Goal: Information Seeking & Learning: Find specific fact

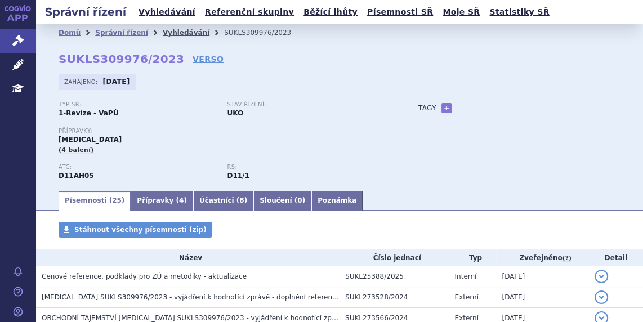
click at [168, 33] on link "Vyhledávání" at bounding box center [186, 33] width 47 height 8
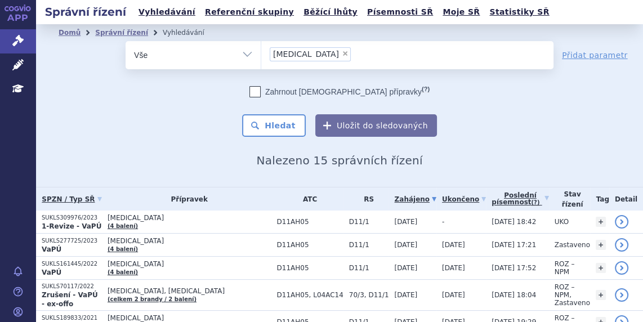
click at [342, 52] on span "×" at bounding box center [345, 53] width 7 height 7
click at [261, 52] on select "Dupixent" at bounding box center [261, 55] width 1 height 28
select select
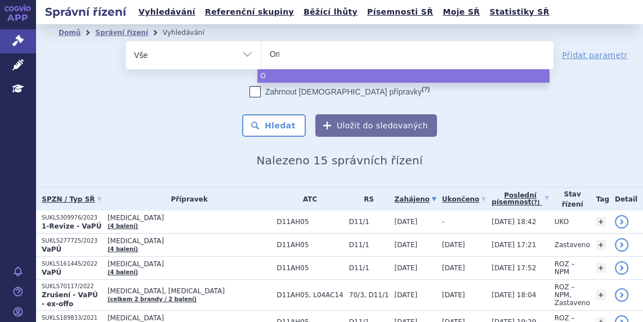
type input "Oml"
type input "Omly"
type input "Omlycl"
type input "Omlyclo"
select select "Omlyclo"
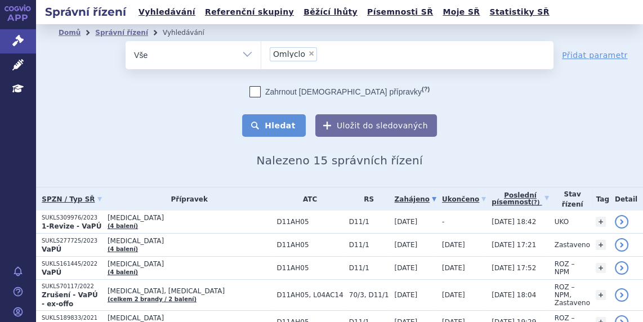
click at [286, 122] on button "Hledat" at bounding box center [274, 125] width 64 height 23
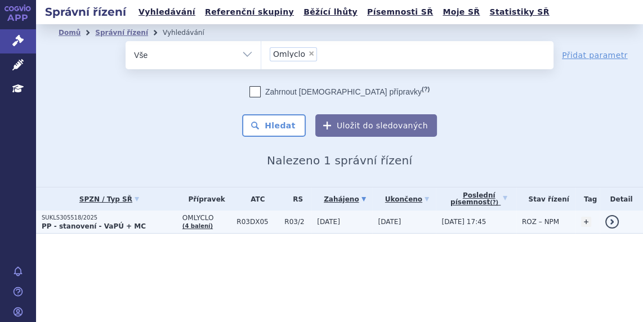
click at [67, 217] on p "SUKLS305518/2025" at bounding box center [109, 218] width 135 height 8
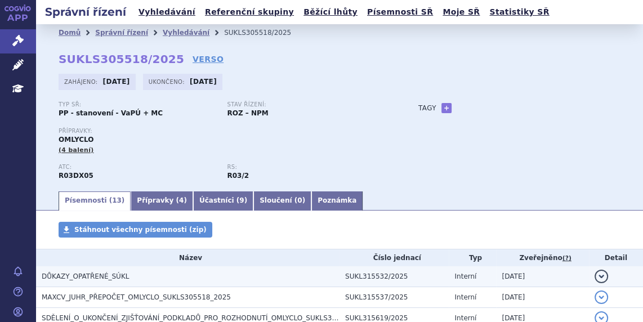
scroll to position [85, 0]
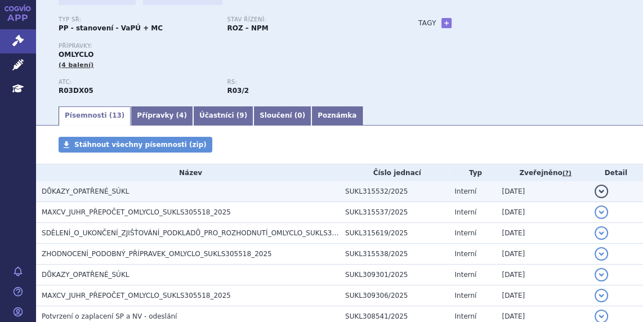
click at [86, 193] on span "DŮKAZY_OPATŘENÉ_SÚKL" at bounding box center [85, 192] width 87 height 8
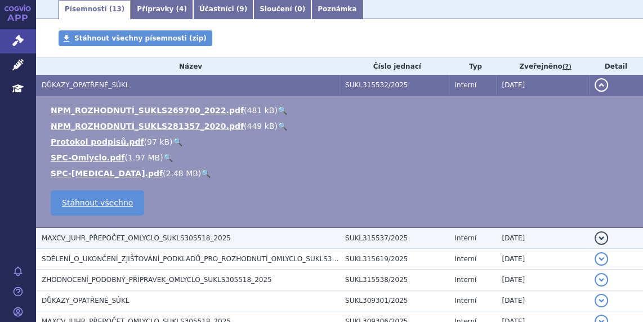
scroll to position [256, 0]
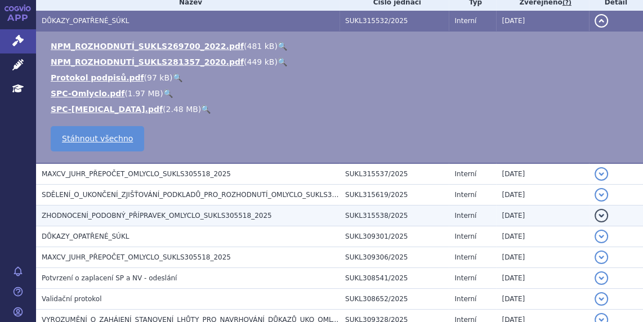
click at [86, 213] on span "ZHODNOCENÍ_PODOBNÝ_PŘÍPRAVEK_OMLYCLO_SUKLS305518_2025" at bounding box center [157, 216] width 230 height 8
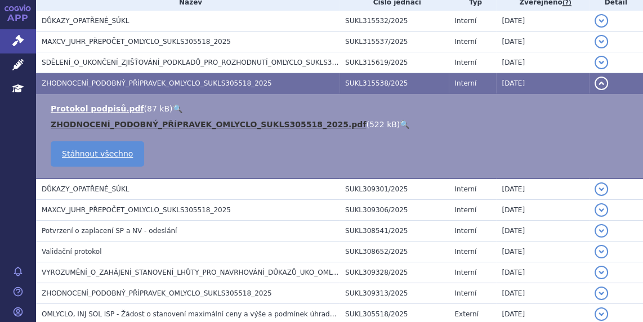
click at [136, 124] on link "ZHODNOCENÍ_PODOBNÝ_PŘÍPRAVEK_OMLYCLO_SUKLS305518_2025.pdf" at bounding box center [208, 124] width 315 height 9
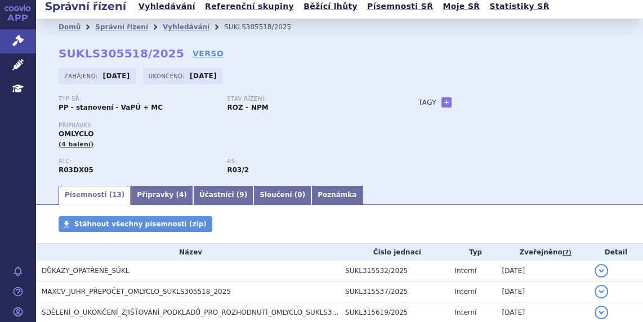
scroll to position [0, 0]
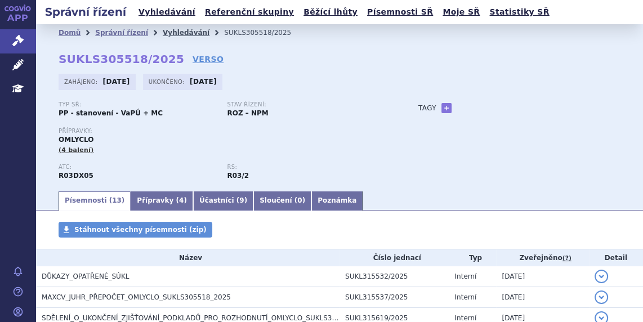
click at [176, 32] on link "Vyhledávání" at bounding box center [186, 33] width 47 height 8
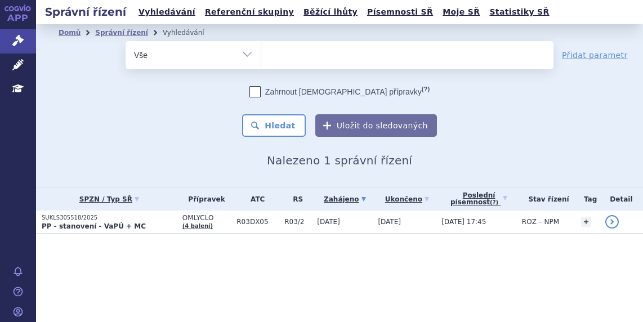
select select
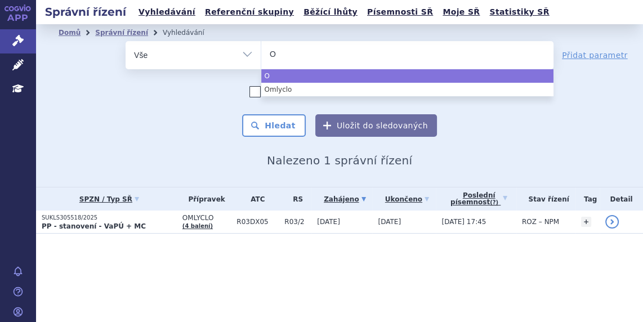
type input "Om"
type input "Omjj"
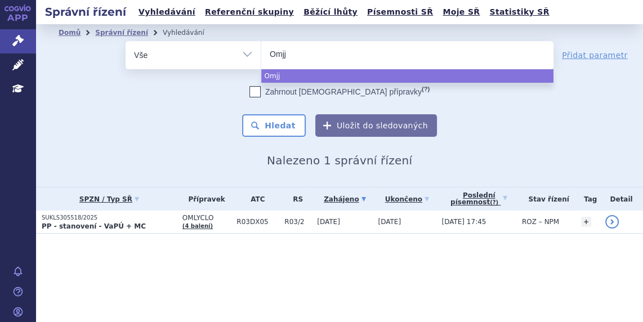
type input "Omjja"
type input "Omjjara"
select select "Omjjara"
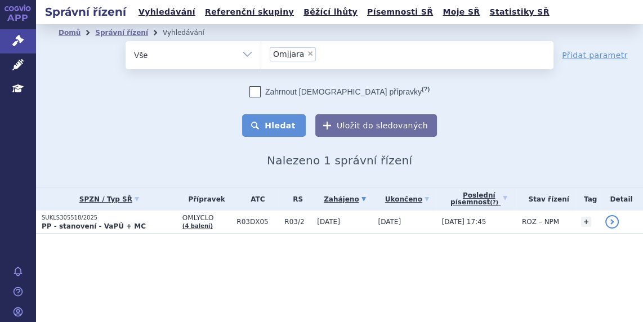
click at [277, 124] on button "Hledat" at bounding box center [274, 125] width 64 height 23
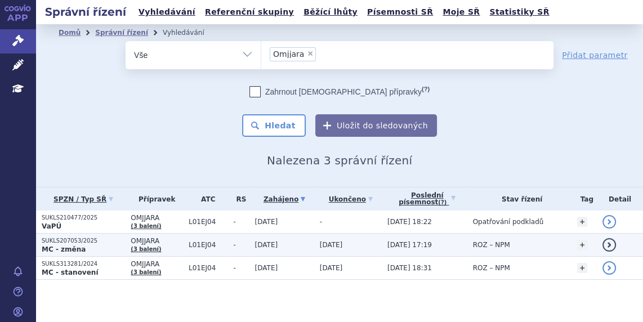
click at [68, 239] on p "SUKLS207053/2025" at bounding box center [83, 241] width 83 height 8
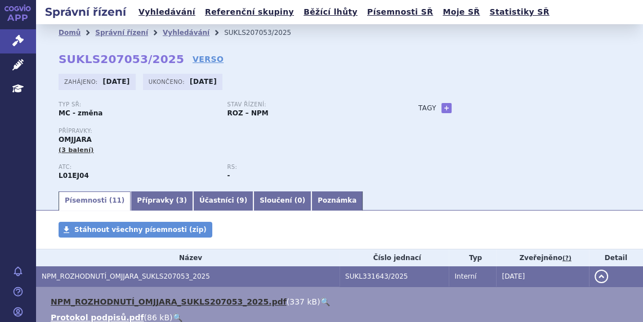
click at [102, 299] on link "NPM_ROZHODNUTÍ_OMJJARA_SUKLS207053_2025.pdf" at bounding box center [169, 301] width 236 height 9
